Goal: Task Accomplishment & Management: Use online tool/utility

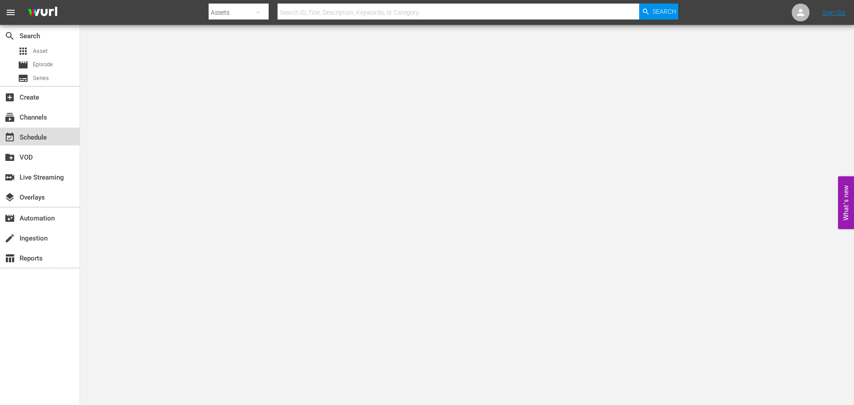
click at [21, 133] on div "event_available Schedule" at bounding box center [25, 136] width 50 height 8
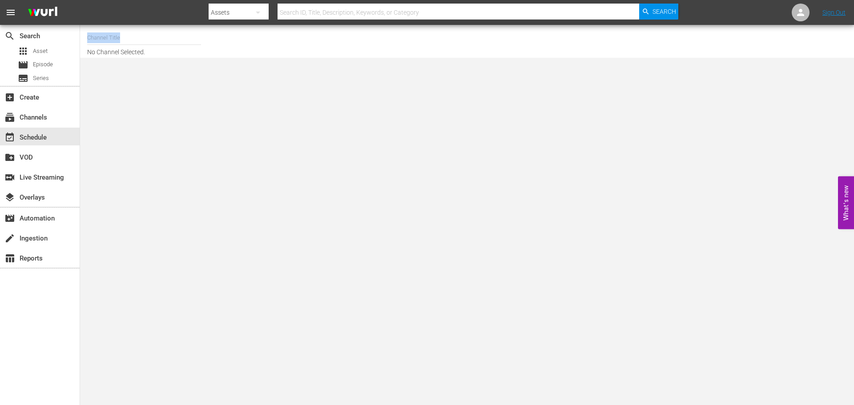
click at [116, 44] on div "Channel Title" at bounding box center [144, 37] width 114 height 21
click at [114, 37] on input "text" at bounding box center [144, 37] width 114 height 21
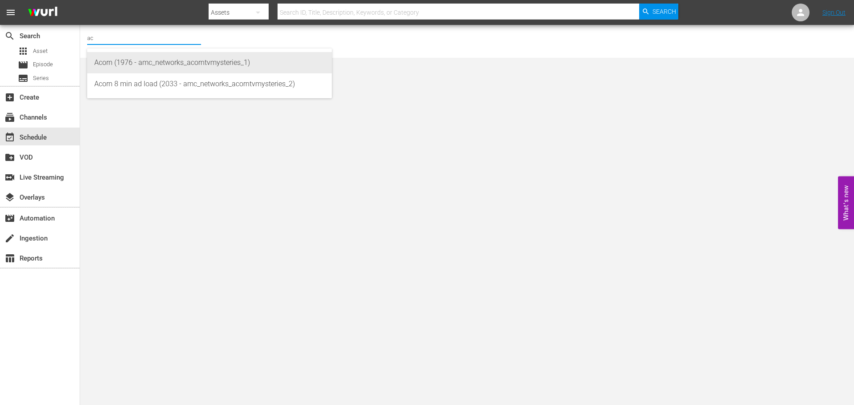
click at [142, 57] on div "Acorn (1976 - amc_networks_acorntvmysteries_1)" at bounding box center [209, 62] width 230 height 21
type input "Acorn (1976 - amc_networks_acorntvmysteries_1)"
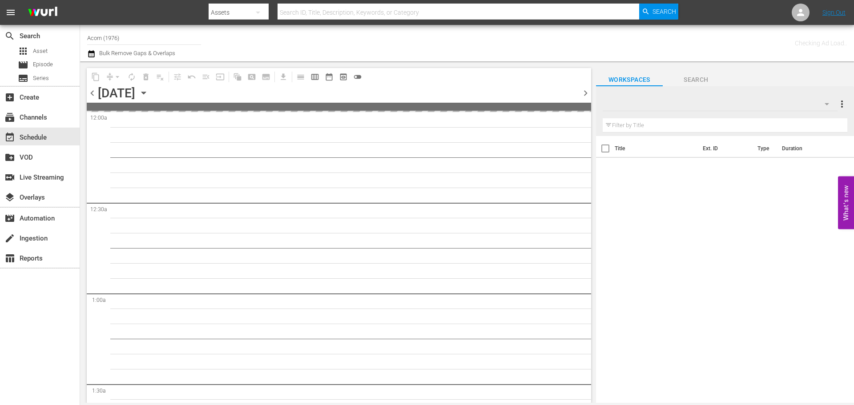
click at [149, 92] on icon "button" at bounding box center [144, 93] width 10 height 10
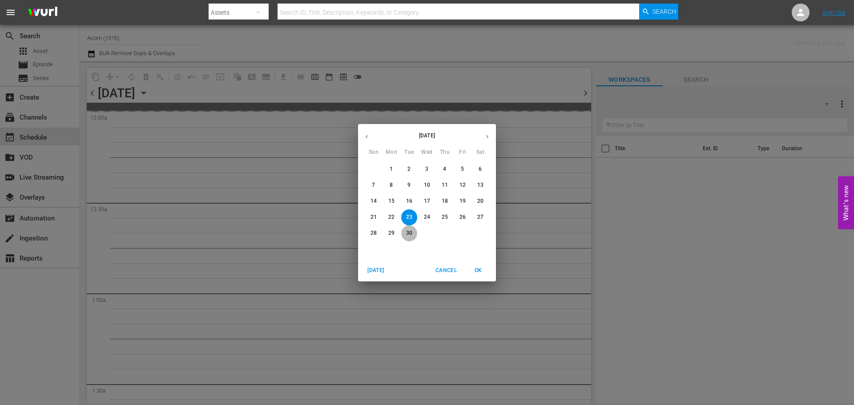
click at [414, 230] on span "30" at bounding box center [409, 234] width 16 height 8
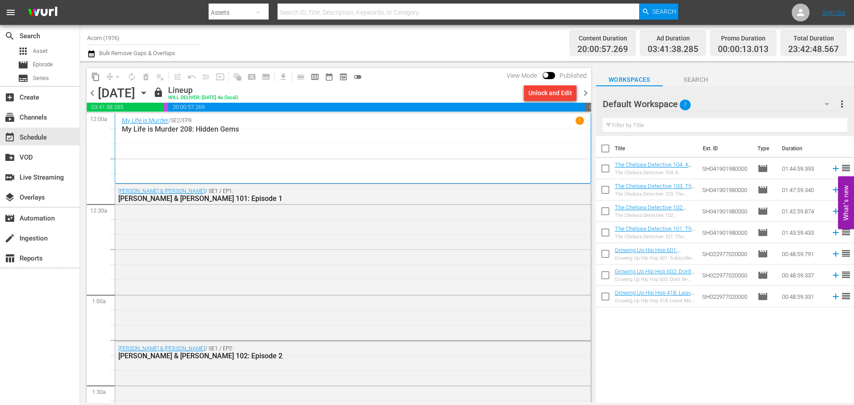
click at [275, 151] on div "My Life is Murder / SE2 / EP8 1 My Life is Murder 208: Hidden Gems" at bounding box center [353, 149] width 462 height 64
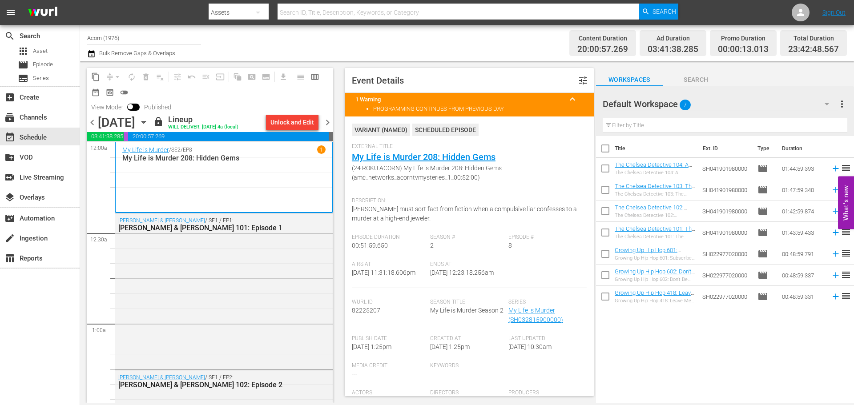
click at [93, 126] on span "chevron_left" at bounding box center [92, 122] width 11 height 11
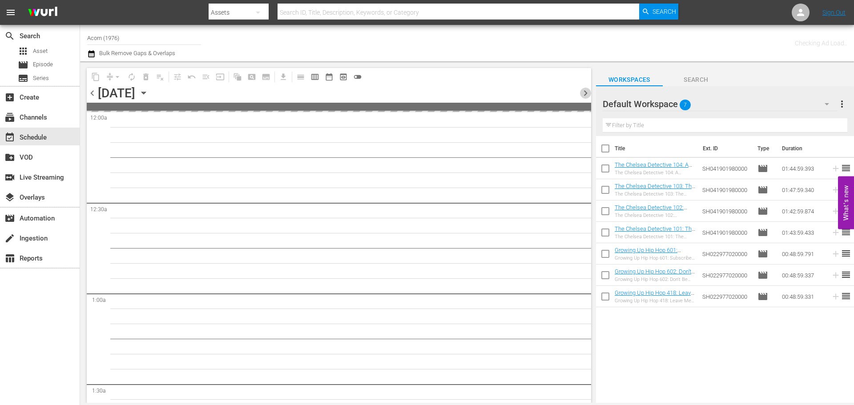
click at [582, 88] on span "chevron_right" at bounding box center [585, 93] width 11 height 11
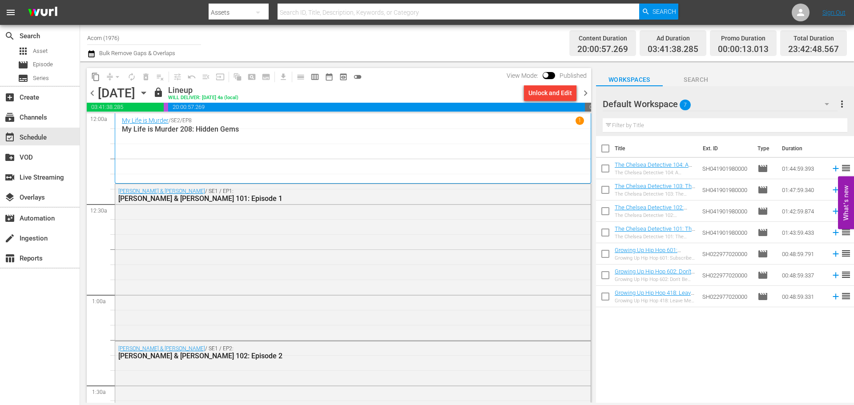
click at [427, 42] on div "Channel Title Acorn (1976) Bulk Remove Gaps & Overlaps" at bounding box center [294, 43] width 415 height 32
click at [588, 92] on span "chevron_right" at bounding box center [585, 93] width 11 height 11
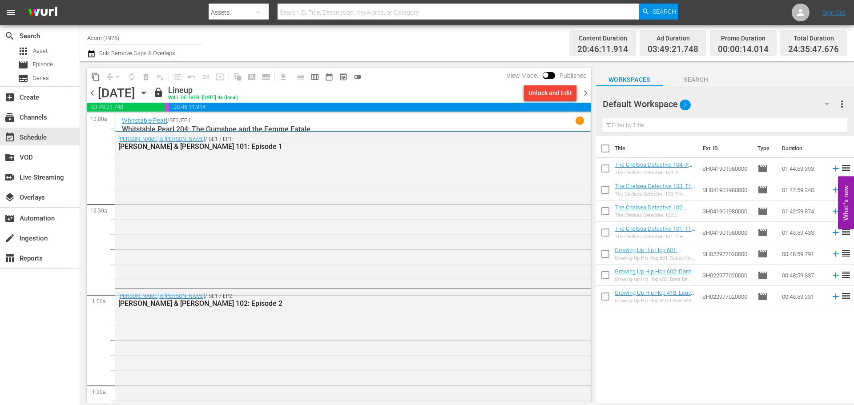
click at [367, 121] on div "Whitstable Pearl / SE2 / EP4 1" at bounding box center [353, 121] width 462 height 8
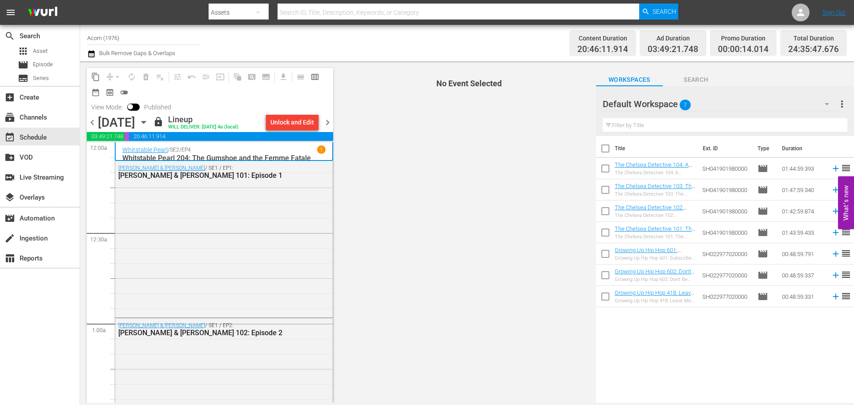
click at [331, 128] on span "chevron_right" at bounding box center [327, 122] width 11 height 11
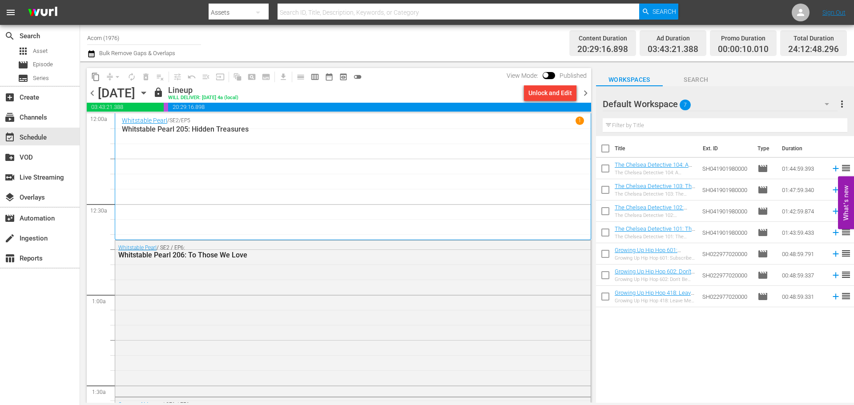
click at [585, 90] on span "chevron_right" at bounding box center [585, 93] width 11 height 11
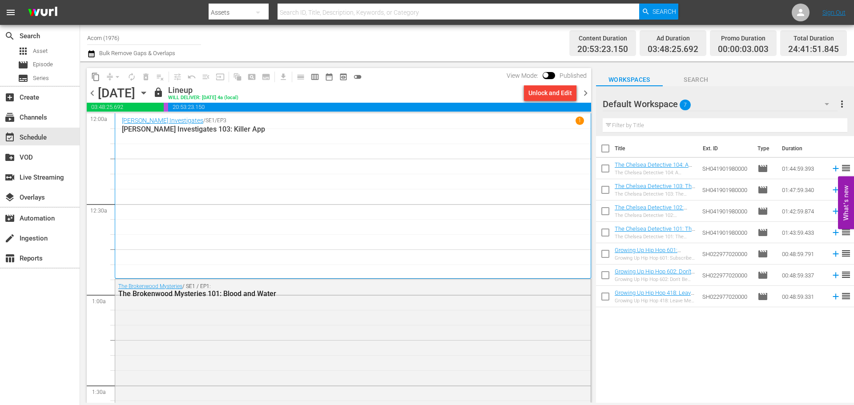
click at [583, 92] on span "chevron_right" at bounding box center [585, 93] width 11 height 11
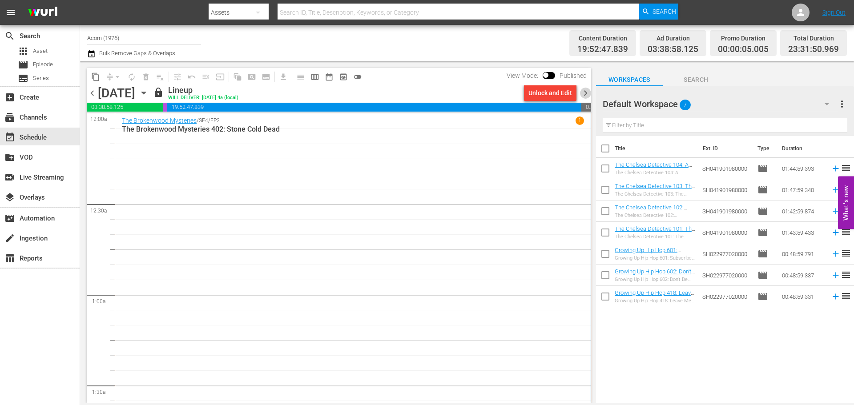
click at [583, 92] on span "chevron_right" at bounding box center [585, 93] width 11 height 11
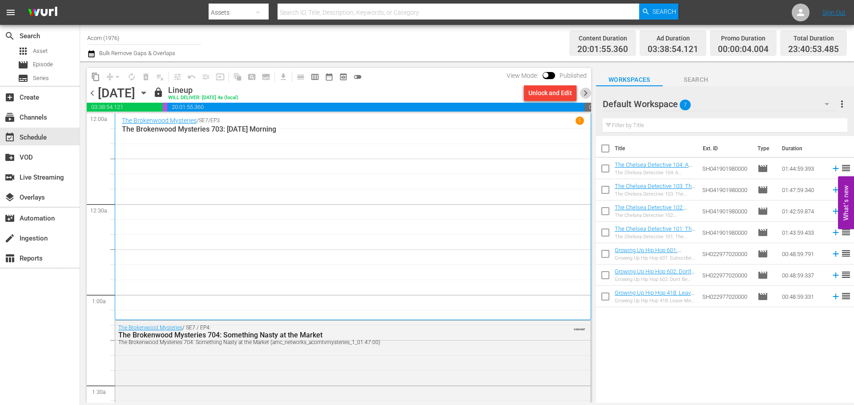
click at [583, 92] on span "chevron_right" at bounding box center [585, 93] width 11 height 11
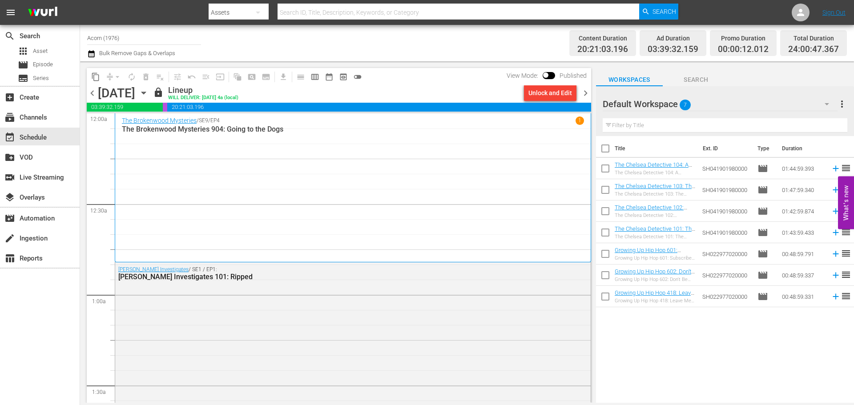
click at [583, 92] on span "chevron_right" at bounding box center [585, 93] width 11 height 11
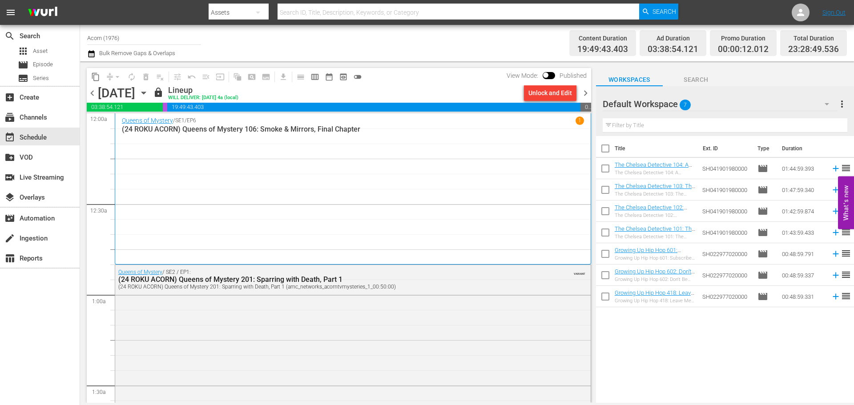
click at [252, 166] on div "Queens of Mystery / SE1 / EP6 1 (24 ROKU ACORN) Queens of Mystery 106: Smoke & …" at bounding box center [353, 189] width 462 height 145
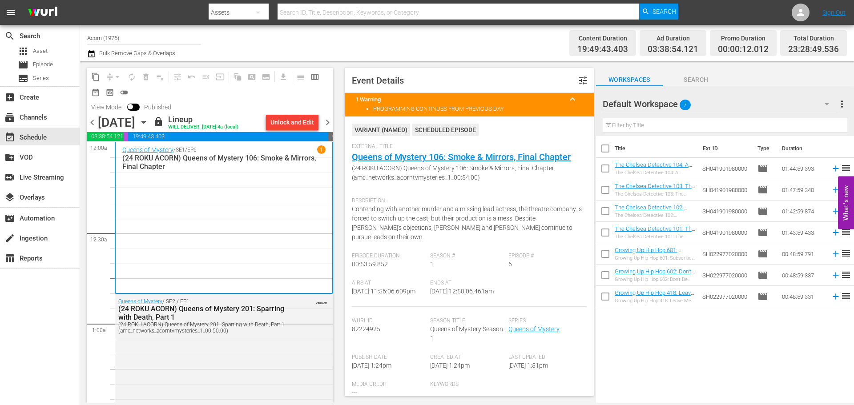
click at [330, 120] on span "chevron_right" at bounding box center [327, 122] width 11 height 11
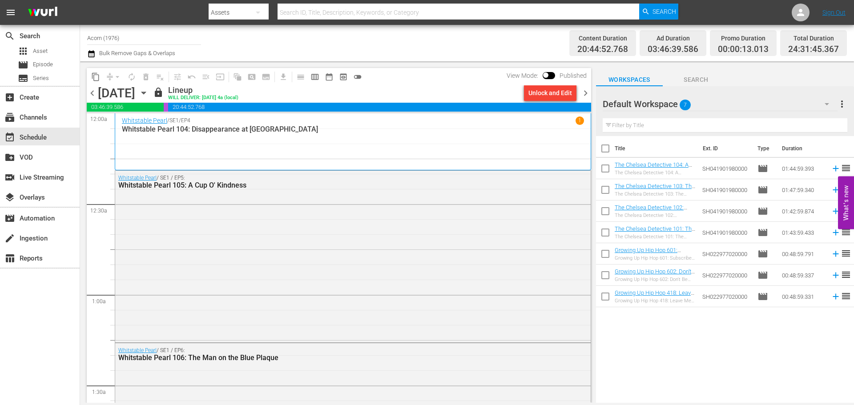
click at [291, 142] on div "Whitstable Pearl / SE1 / EP4 1 Whitstable Pearl 104: Disappearance at [GEOGRAPH…" at bounding box center [353, 142] width 462 height 51
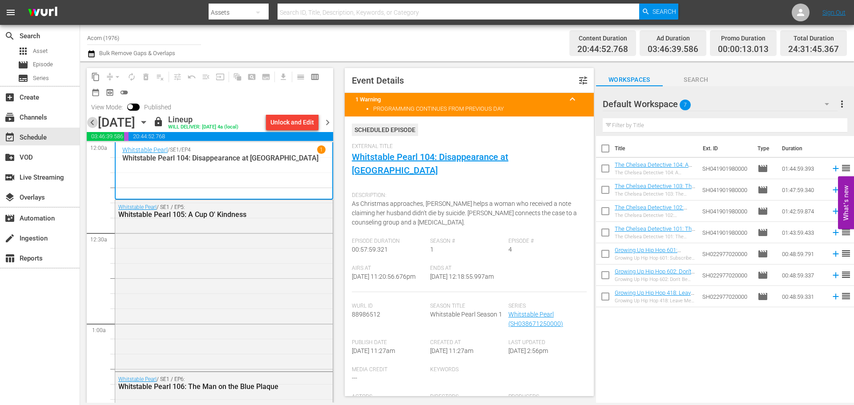
click at [92, 124] on span "chevron_left" at bounding box center [92, 122] width 11 height 11
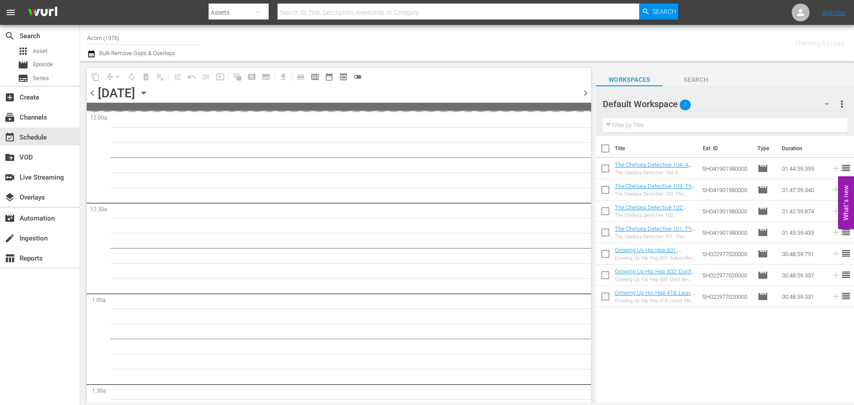
click at [585, 91] on span "chevron_right" at bounding box center [585, 93] width 11 height 11
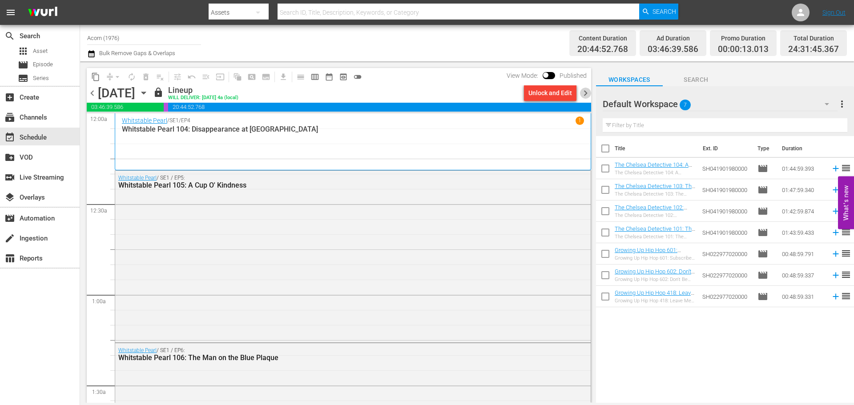
click at [588, 92] on span "chevron_right" at bounding box center [585, 93] width 11 height 11
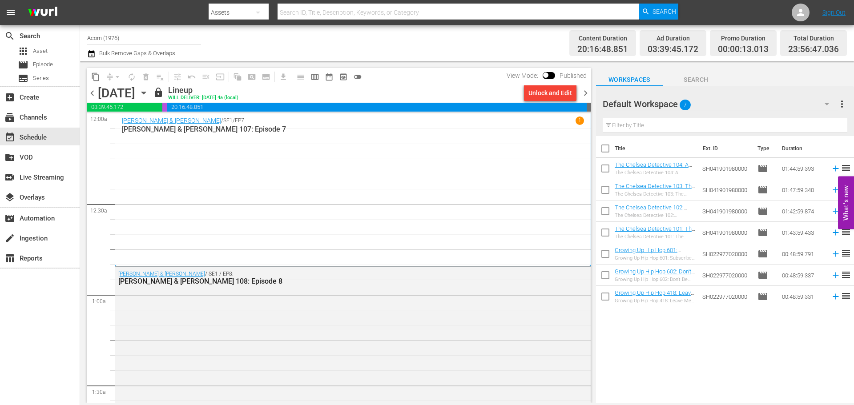
click at [288, 170] on div "[PERSON_NAME] & [PERSON_NAME] / SE1 / EP7 1 [PERSON_NAME] & [PERSON_NAME] 107: …" at bounding box center [353, 190] width 462 height 147
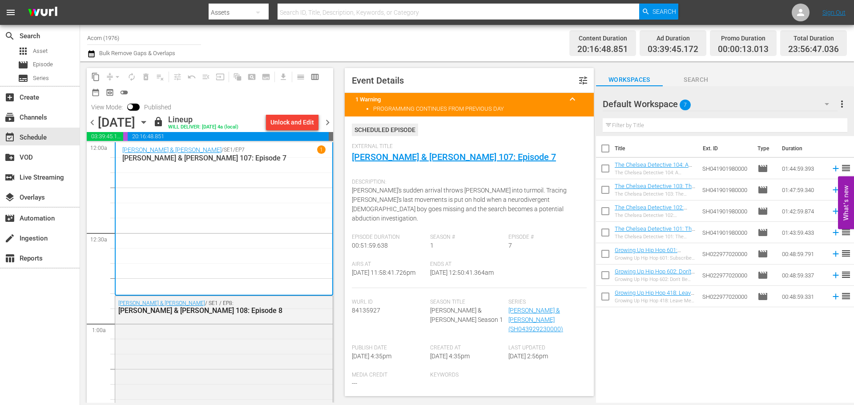
click at [326, 123] on span "chevron_right" at bounding box center [327, 122] width 11 height 11
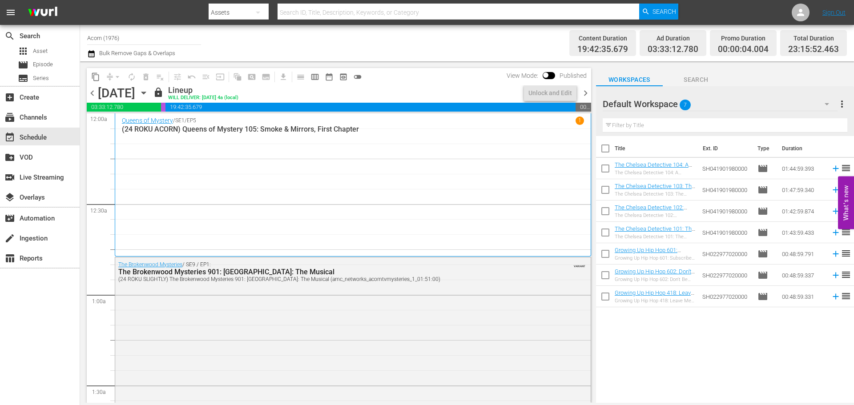
click at [335, 148] on div "Queens of Mystery / SE1 / EP5 1 (24 ROKU ACORN) Queens of Mystery 105: Smoke & …" at bounding box center [353, 185] width 462 height 137
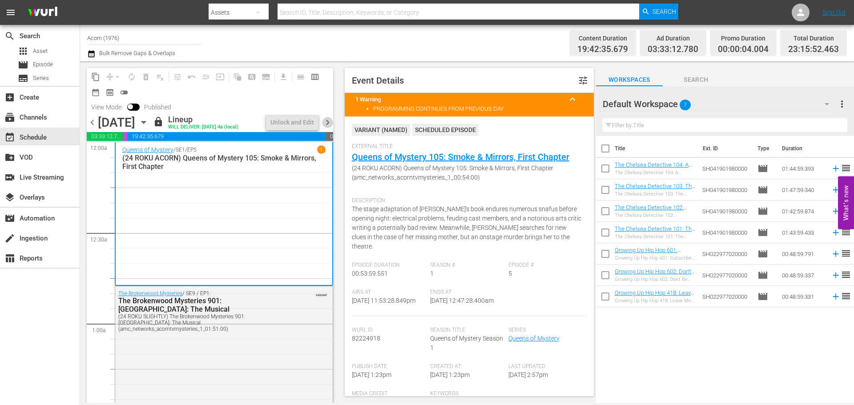
click at [327, 119] on span "chevron_right" at bounding box center [327, 122] width 11 height 11
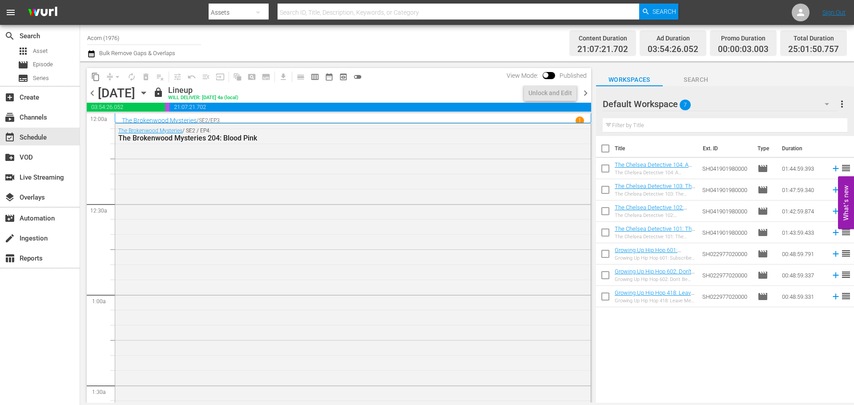
click at [313, 114] on div "The Brokenwood Mysteries / SE2 / EP3 1 The Brokenwood Mysteries 203: Catch of t…" at bounding box center [353, 118] width 476 height 10
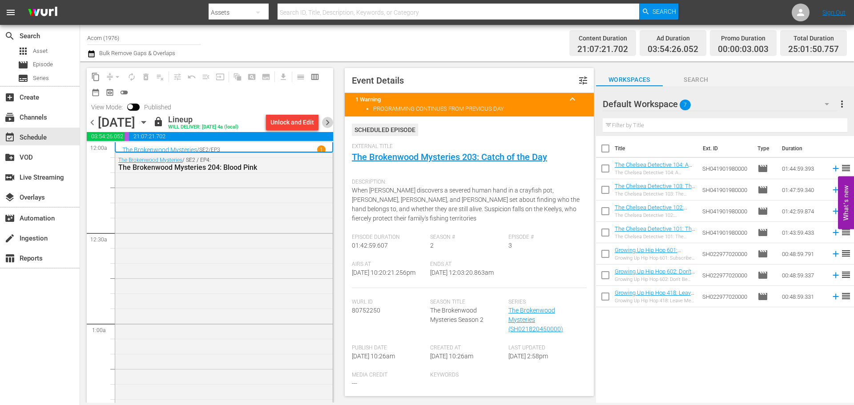
click at [332, 123] on span "chevron_right" at bounding box center [327, 122] width 11 height 11
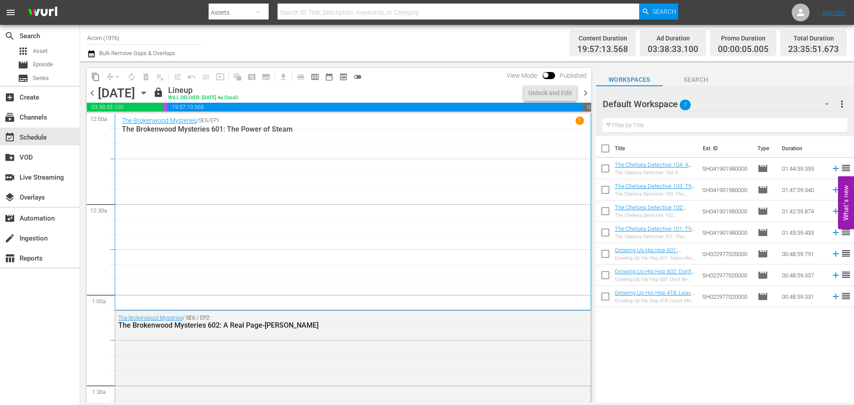
click at [187, 152] on div "The Brokenwood Mysteries / SE6 / EP1 1 The Brokenwood Mysteries 601: The Power …" at bounding box center [353, 212] width 462 height 190
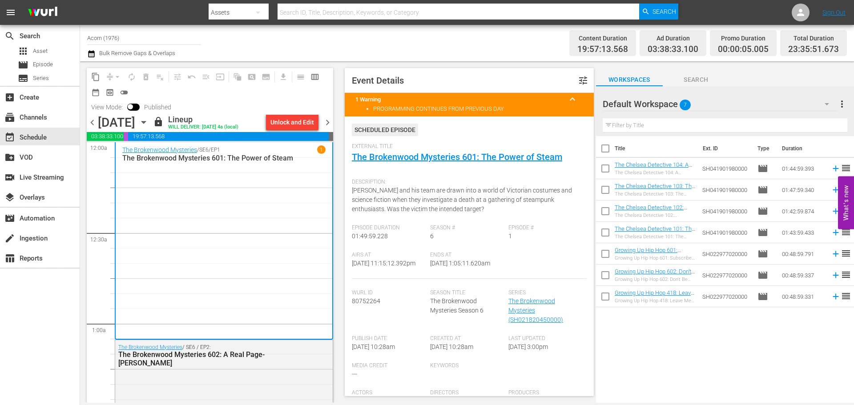
click at [325, 117] on span "chevron_right" at bounding box center [327, 122] width 11 height 11
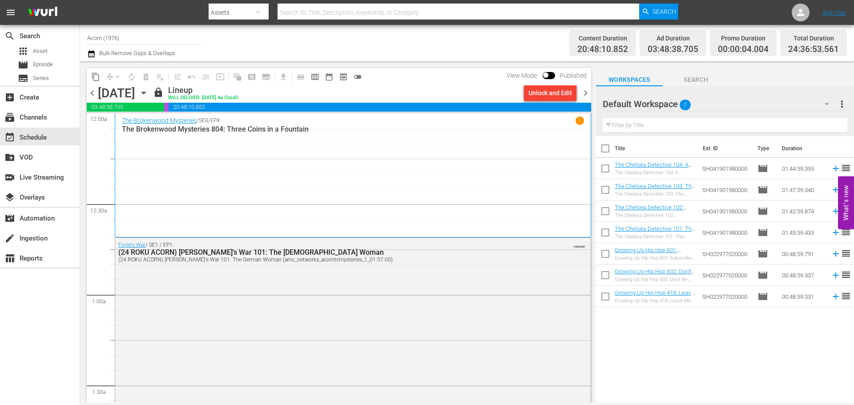
click at [261, 165] on div "The Brokenwood Mysteries / SE8 / EP4 1 The Brokenwood Mysteries 804: Three Coin…" at bounding box center [353, 175] width 462 height 117
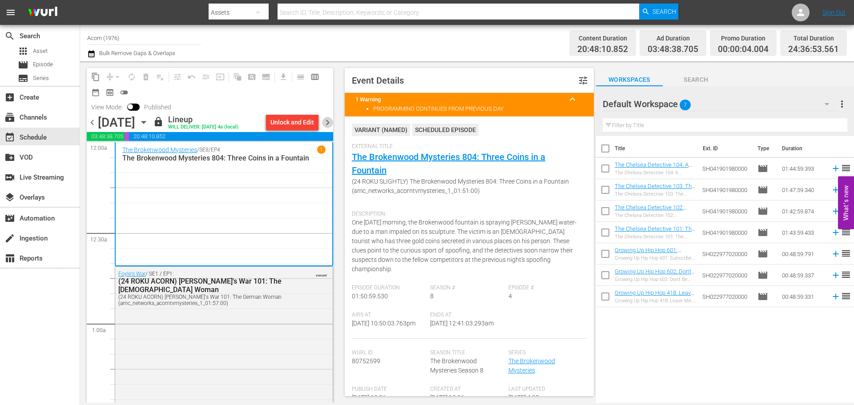
click at [328, 124] on span "chevron_right" at bounding box center [327, 122] width 11 height 11
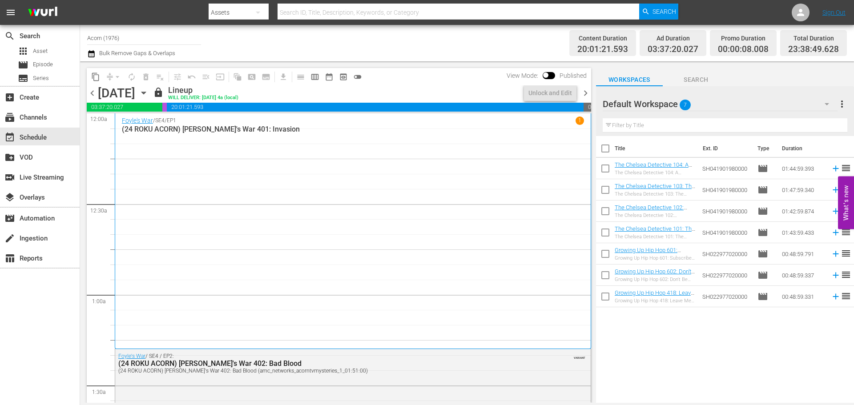
click at [311, 202] on div "Foyle's War / SE4 / EP1 1 (24 ROKU ACORN) Foyle's War 401: Invasion" at bounding box center [353, 231] width 462 height 229
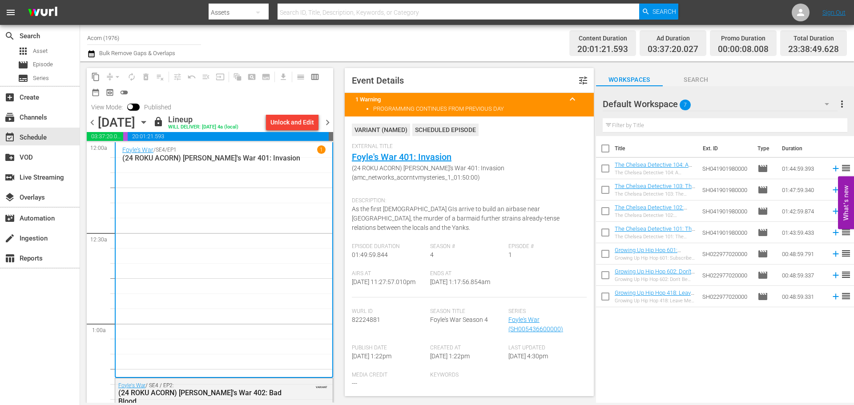
click at [330, 123] on span "chevron_right" at bounding box center [327, 122] width 11 height 11
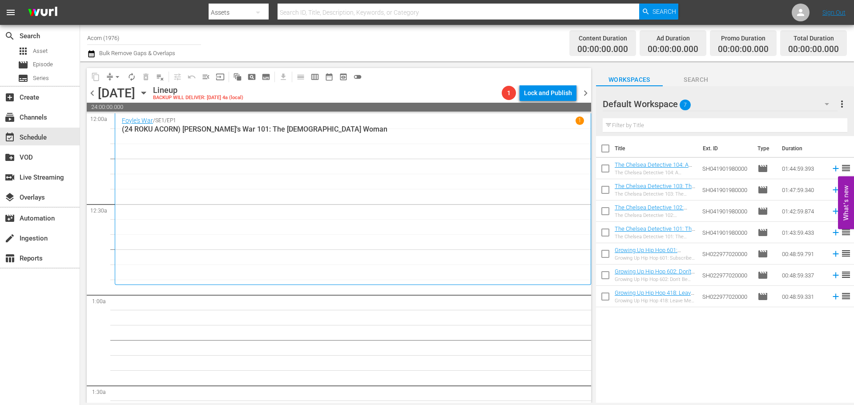
click at [351, 134] on div "Foyle's War / SE1 / EP1 1 (24 ROKU ACORN) Foyle's War 101: The [DEMOGRAPHIC_DAT…" at bounding box center [353, 199] width 462 height 165
